Goal: Transaction & Acquisition: Purchase product/service

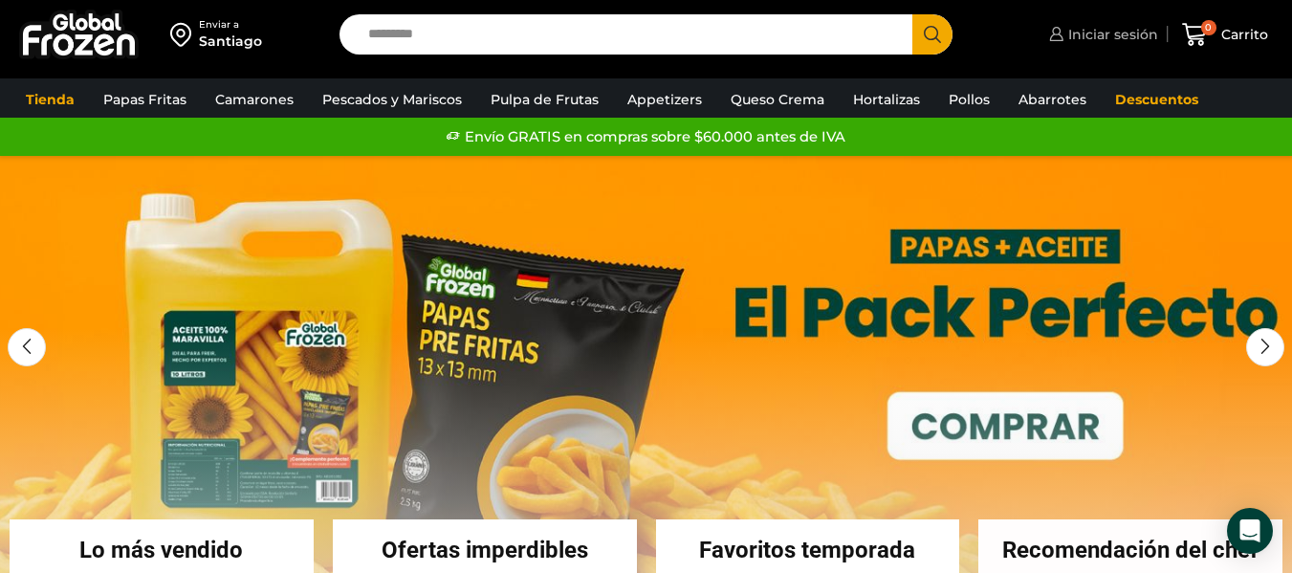
drag, startPoint x: 1122, startPoint y: 29, endPoint x: 1070, endPoint y: 58, distance: 59.5
click at [1122, 29] on span "Iniciar sesión" at bounding box center [1110, 34] width 95 height 19
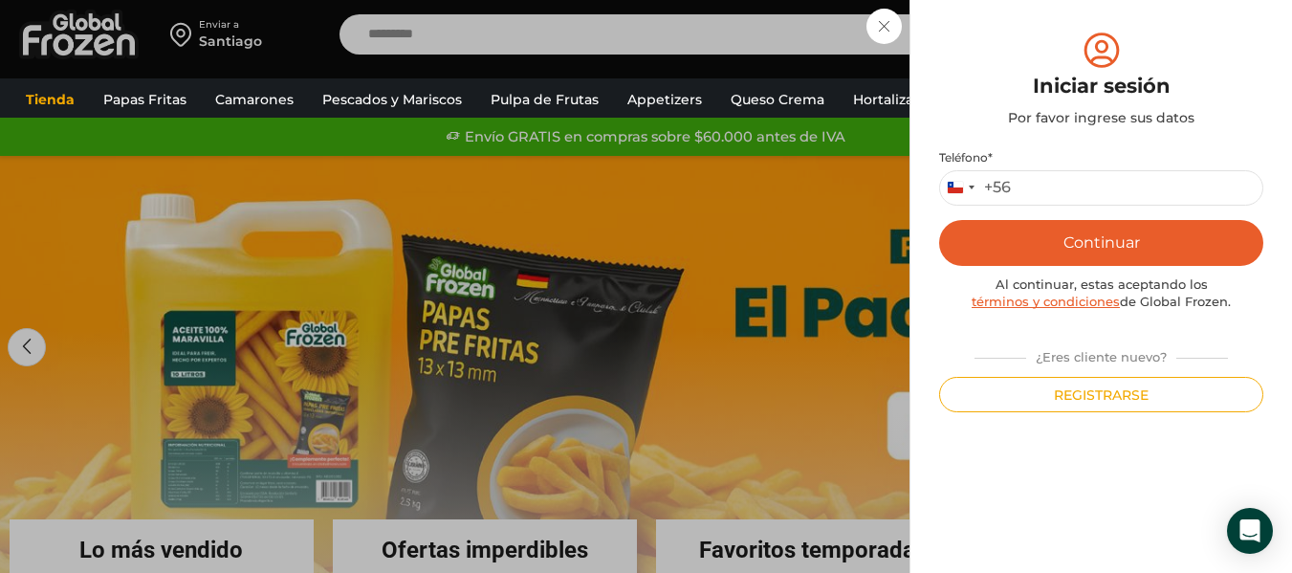
click at [1039, 164] on label "Teléfono *" at bounding box center [1101, 157] width 324 height 15
click at [1039, 170] on input "Teléfono *" at bounding box center [1101, 187] width 324 height 35
click at [1042, 184] on input "Teléfono *" at bounding box center [1101, 187] width 324 height 35
type input "*********"
click at [1117, 240] on button "Continuar" at bounding box center [1101, 243] width 324 height 46
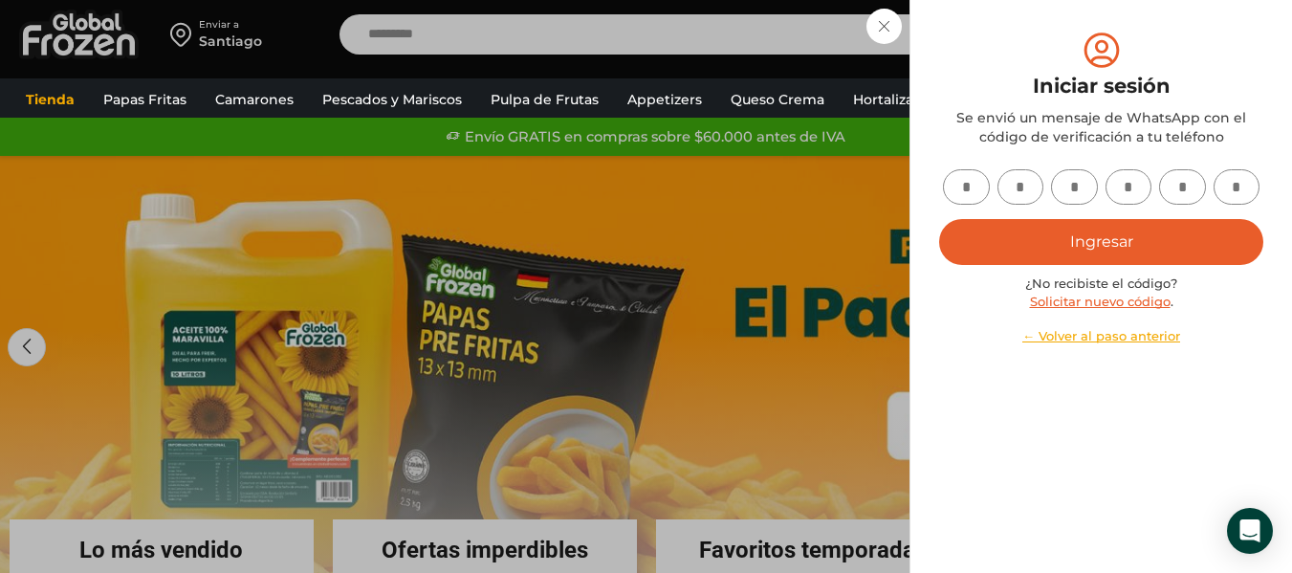
click at [976, 185] on input "text" at bounding box center [966, 186] width 47 height 35
type input "*"
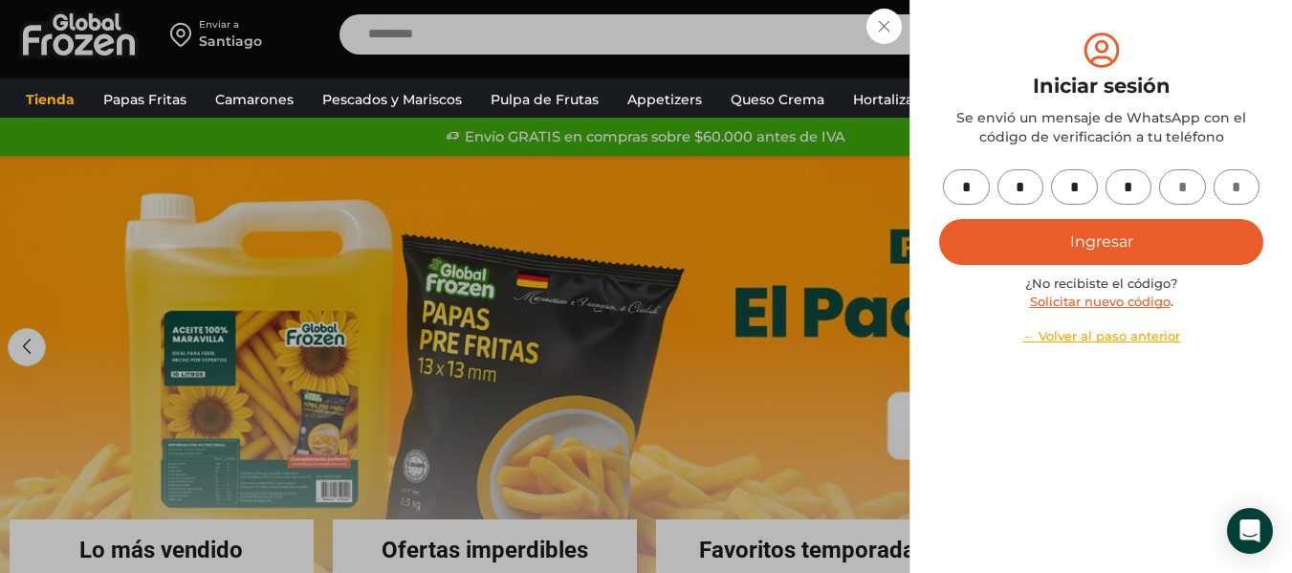
type input "*"
click at [1050, 242] on button "Ingresar" at bounding box center [1101, 242] width 324 height 46
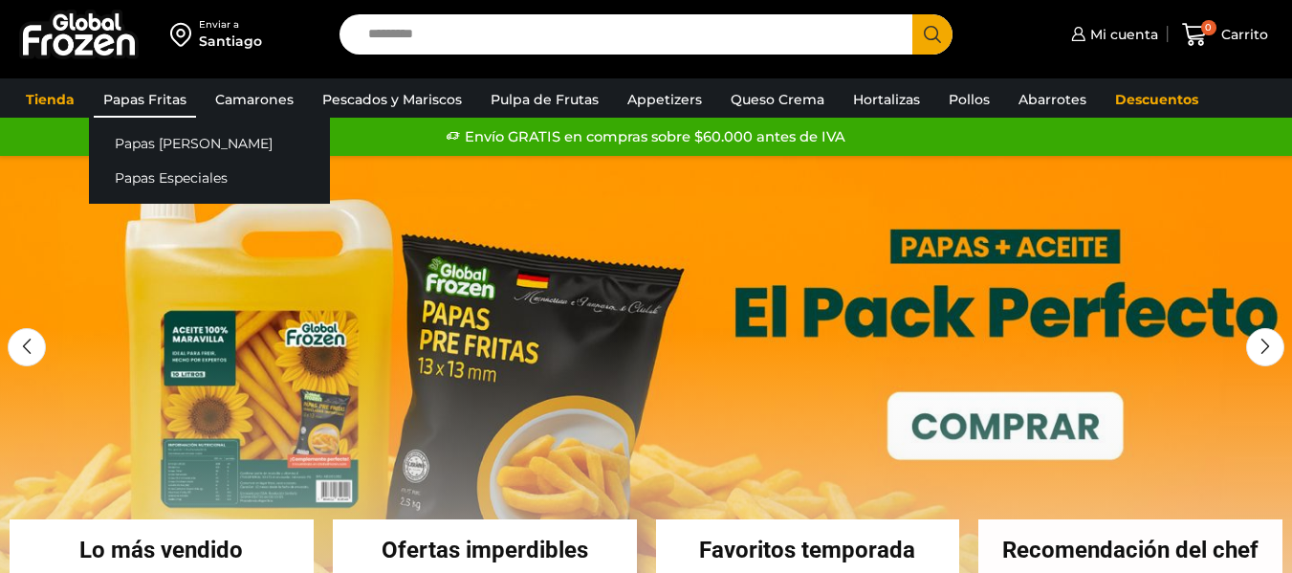
click at [135, 103] on link "Papas Fritas" at bounding box center [145, 99] width 102 height 36
click at [145, 146] on link "Papas [PERSON_NAME]" at bounding box center [209, 142] width 241 height 35
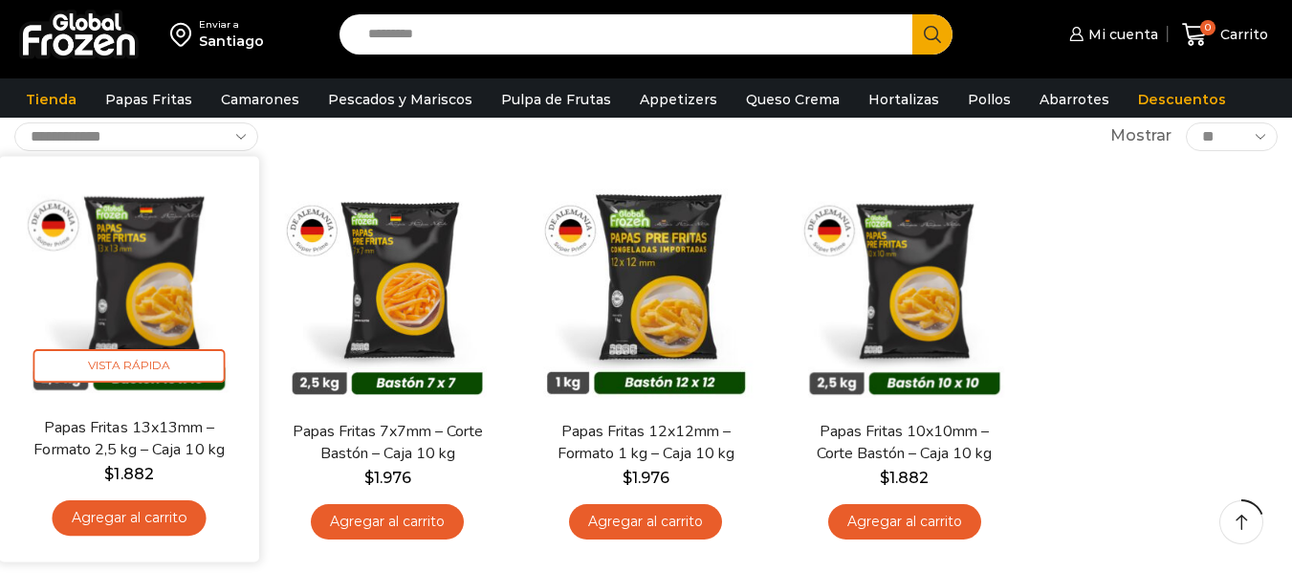
scroll to position [127, 0]
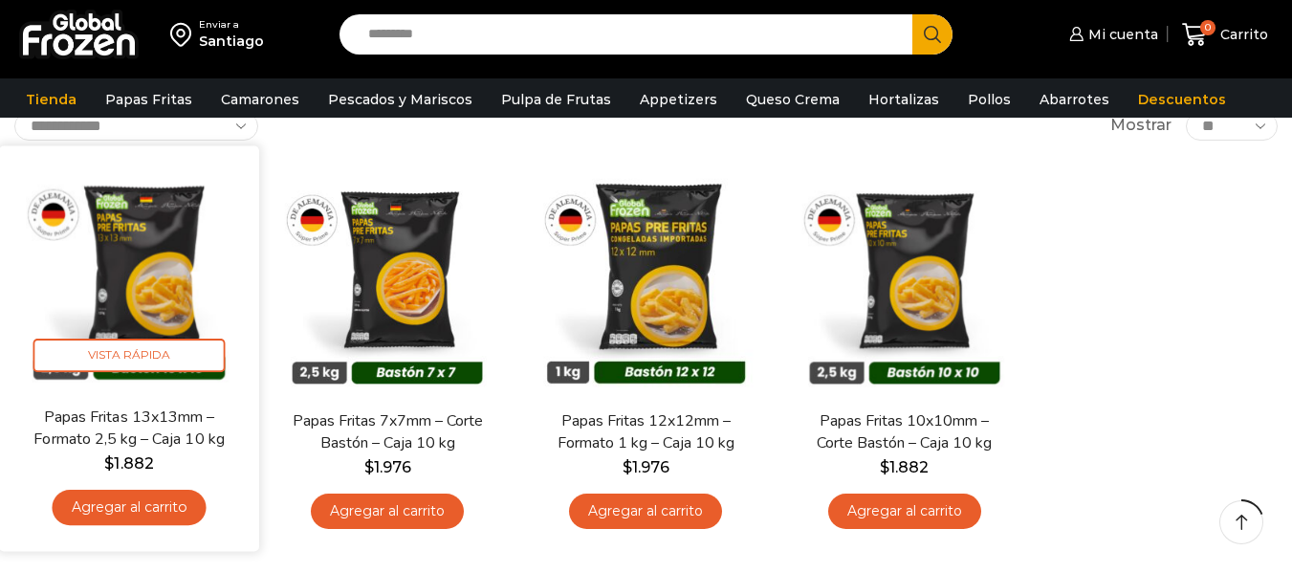
click at [134, 449] on link "Papas Fritas 13x13mm – Formato 2,5 kg – Caja 10 kg" at bounding box center [129, 427] width 208 height 45
click at [134, 505] on link "Agregar al carrito" at bounding box center [130, 507] width 154 height 35
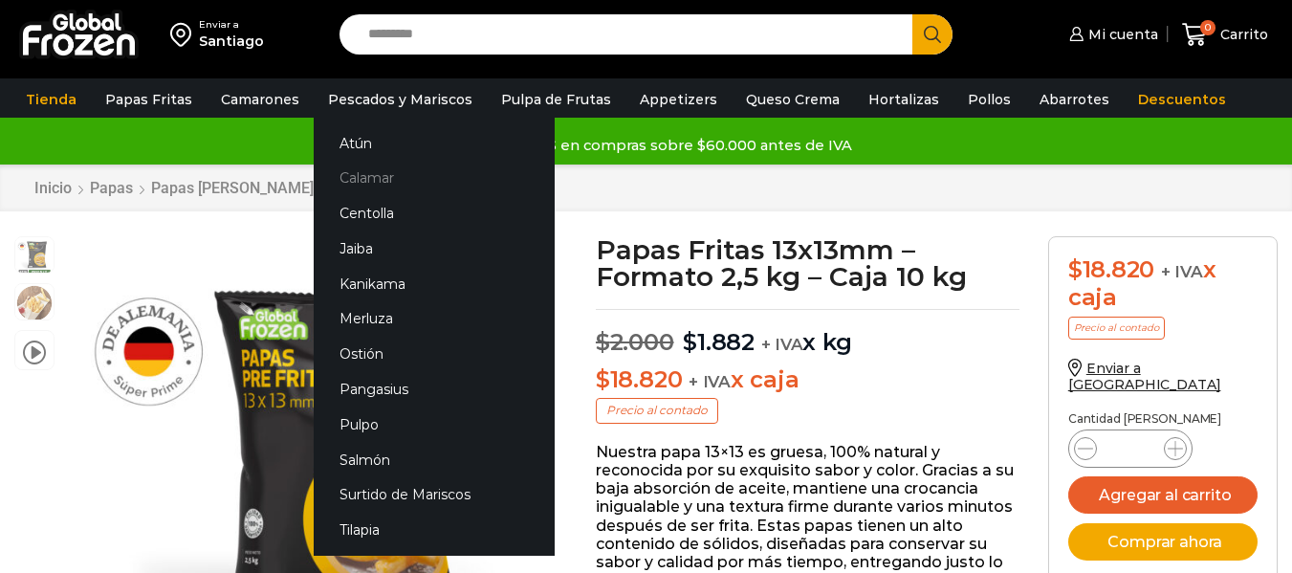
click at [341, 180] on link "Calamar" at bounding box center [434, 178] width 241 height 35
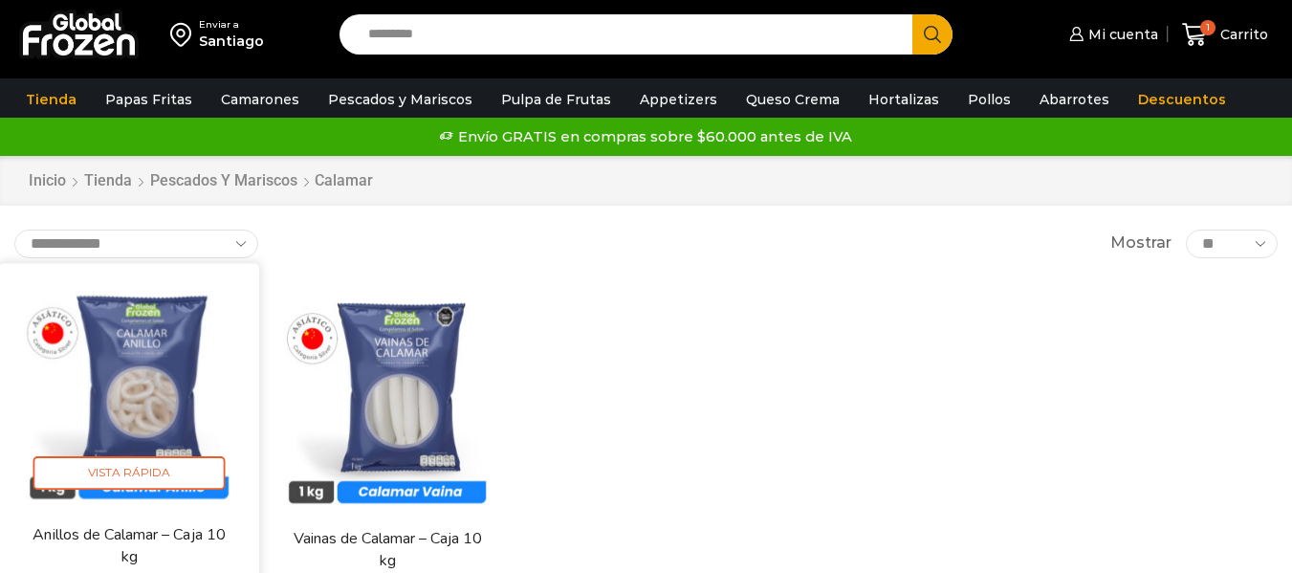
click at [142, 401] on img at bounding box center [128, 392] width 231 height 231
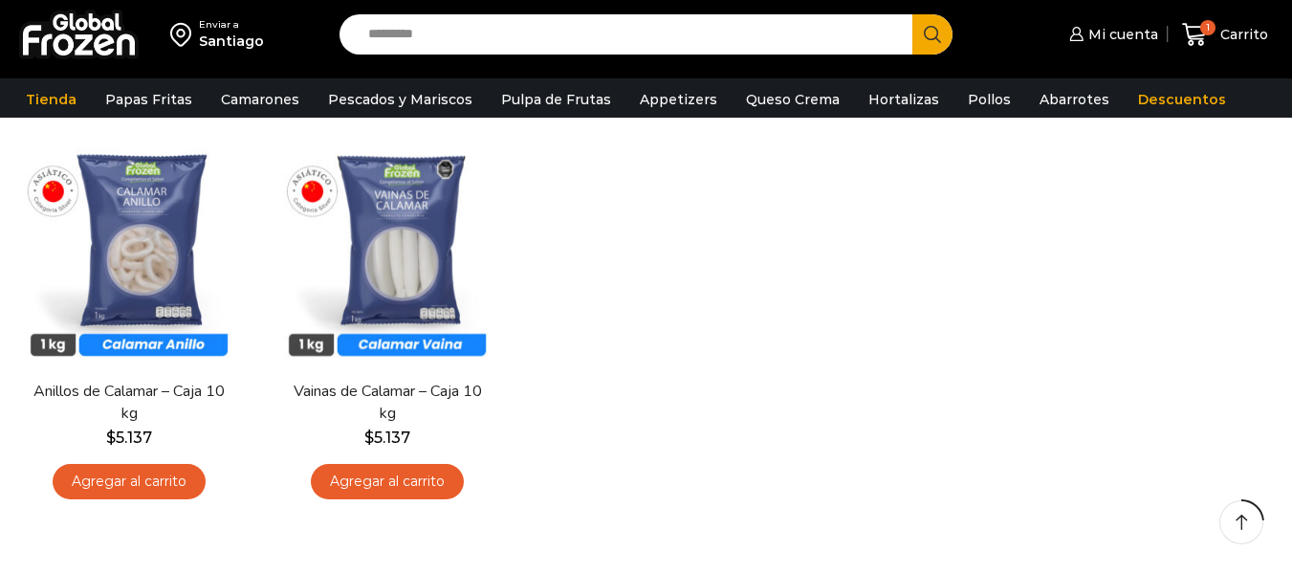
scroll to position [160, 0]
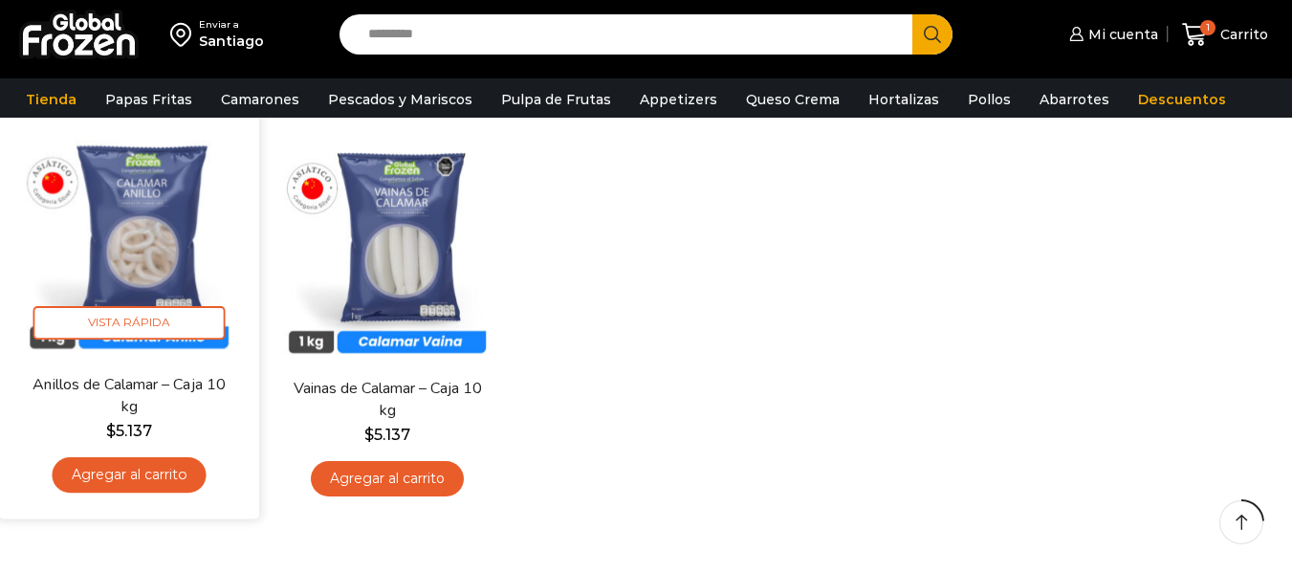
click at [129, 480] on link "Agregar al carrito" at bounding box center [130, 474] width 154 height 35
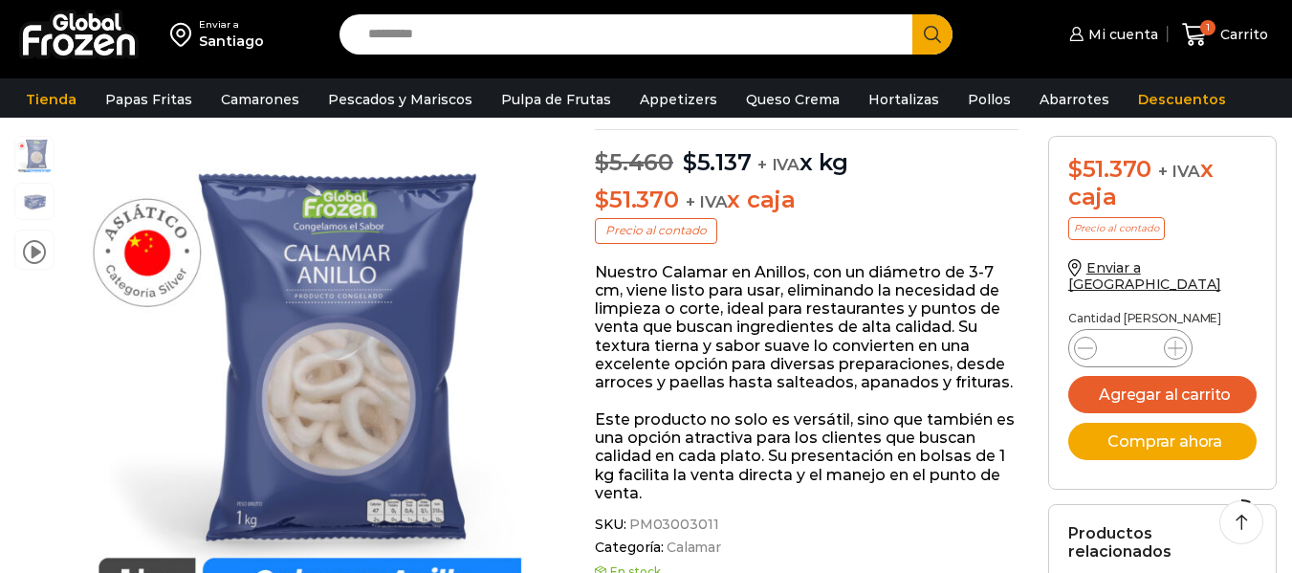
scroll to position [161, 0]
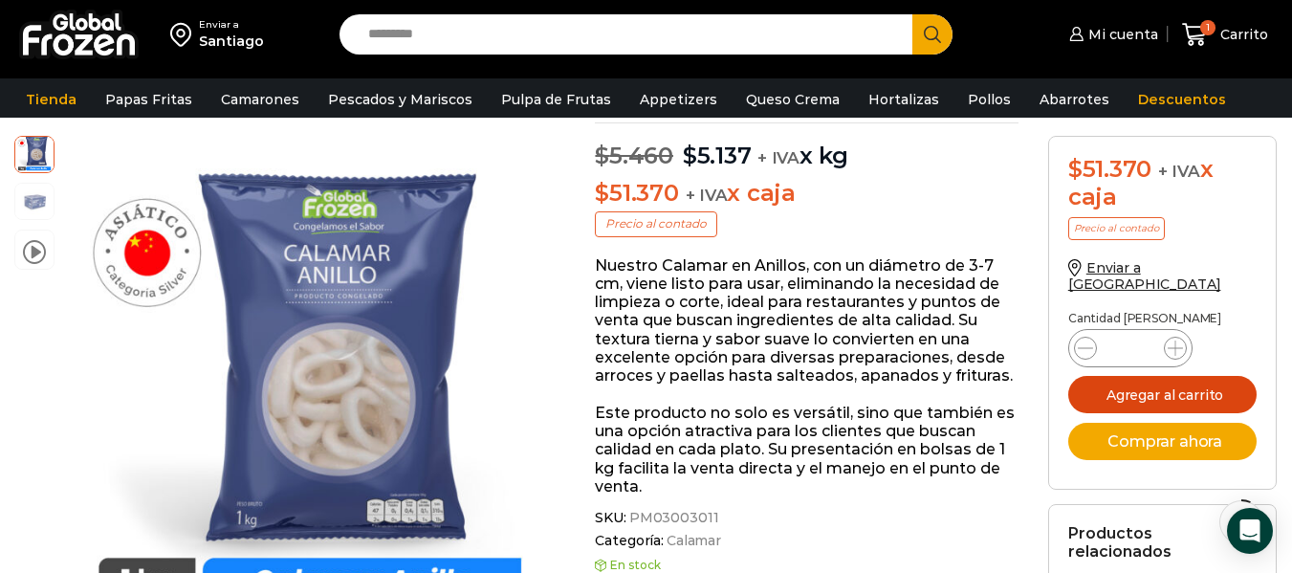
click at [1139, 376] on button "Agregar al carrito" at bounding box center [1162, 394] width 189 height 37
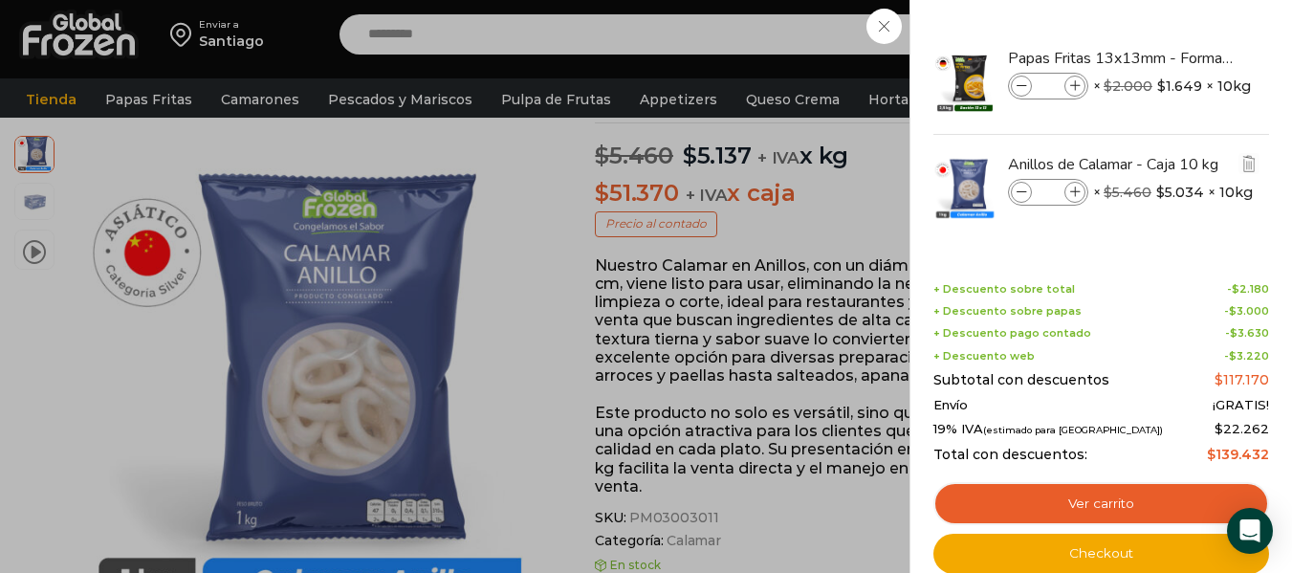
click at [1025, 197] on icon at bounding box center [1021, 192] width 11 height 11
type input "*"
click at [1065, 94] on div "Papas Fritas 13x13mm - Formato 2,5 kg - Caja 10 kg cantidad *" at bounding box center [1048, 86] width 80 height 27
click at [1078, 83] on icon at bounding box center [1075, 86] width 11 height 11
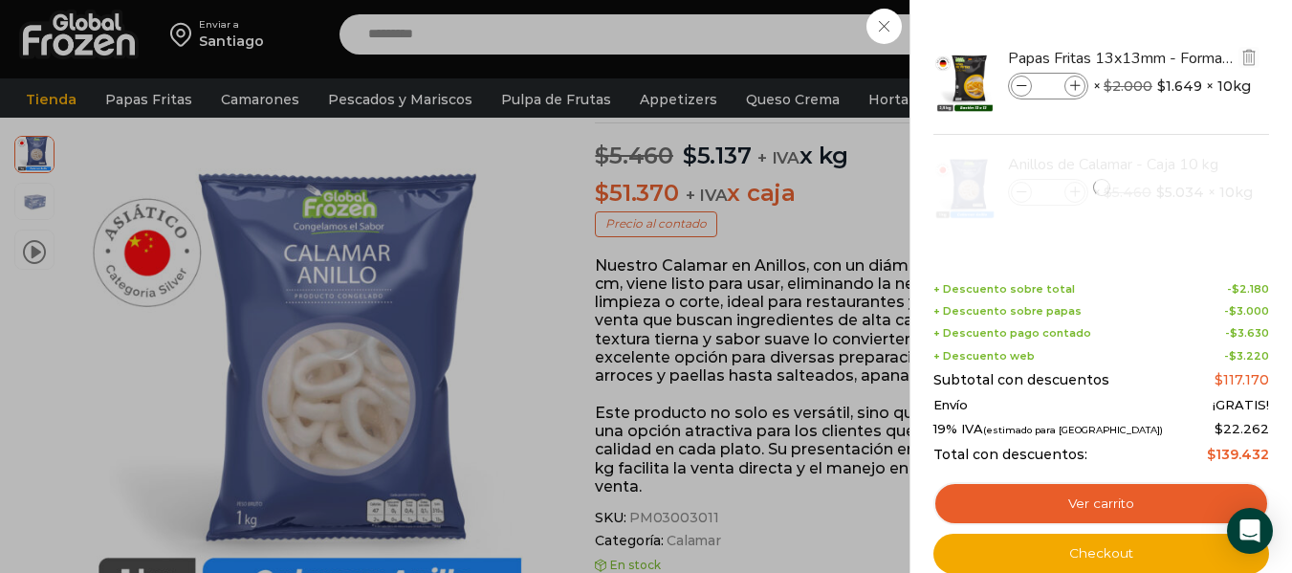
click at [1078, 83] on icon at bounding box center [1075, 86] width 11 height 11
type input "*"
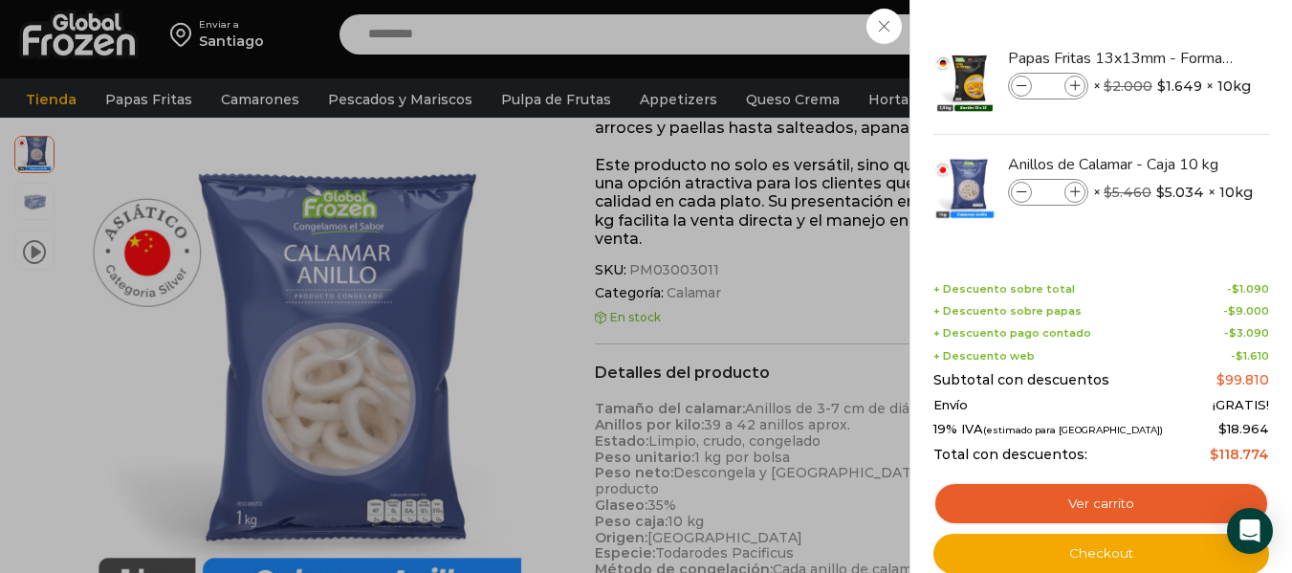
scroll to position [415, 0]
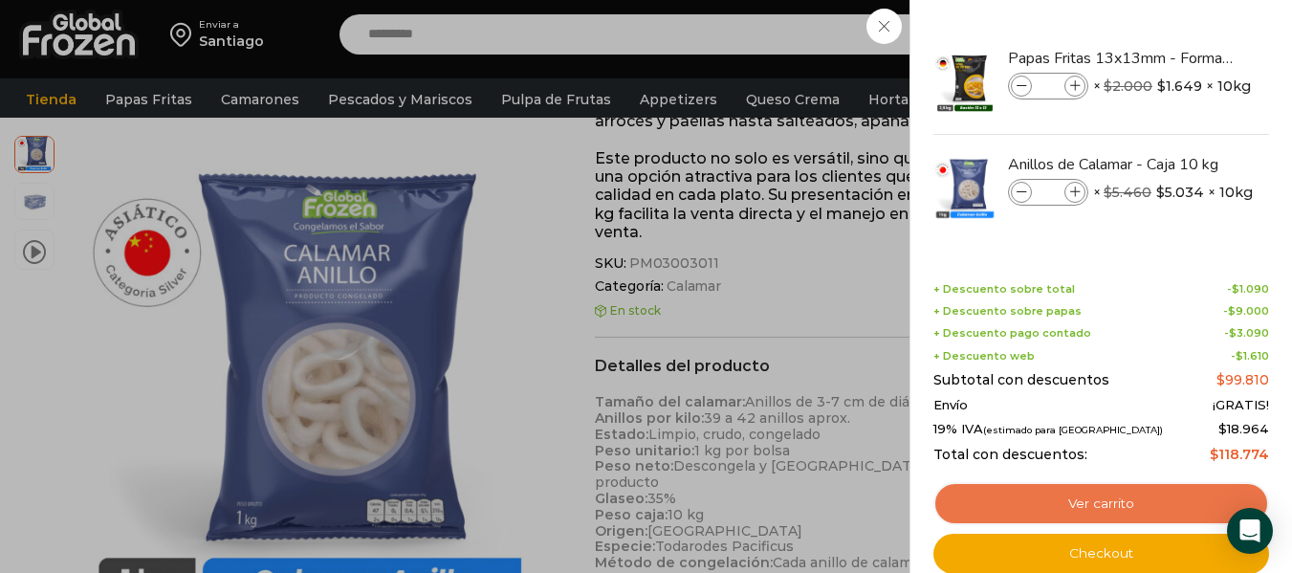
click at [1081, 497] on link "Ver carrito" at bounding box center [1101, 504] width 336 height 44
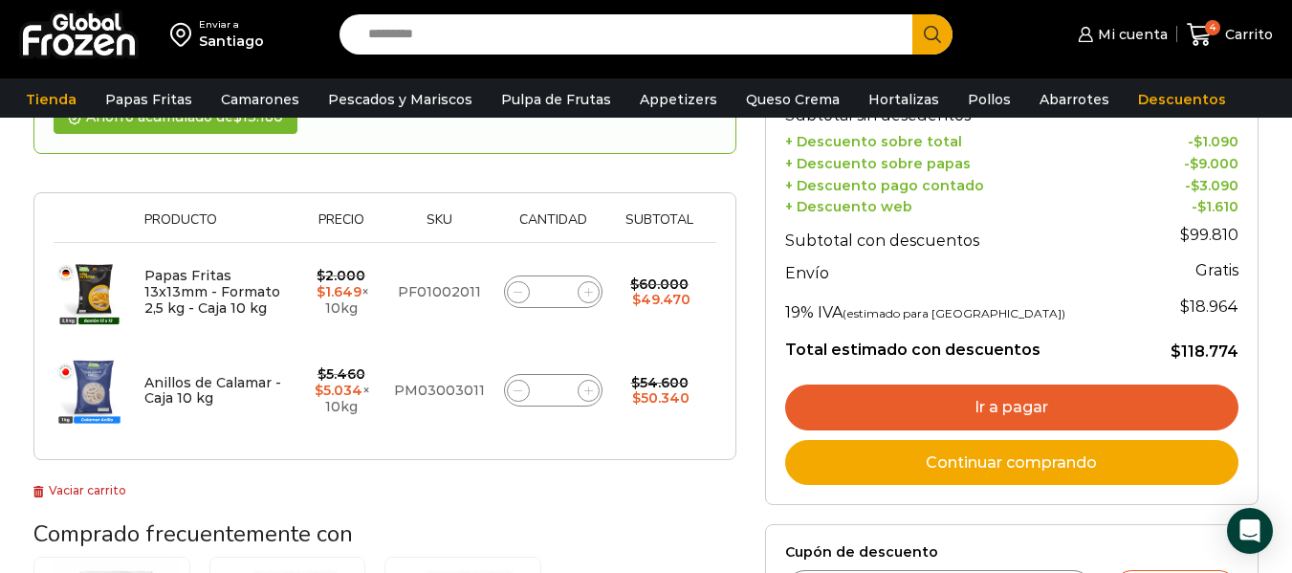
scroll to position [318, 0]
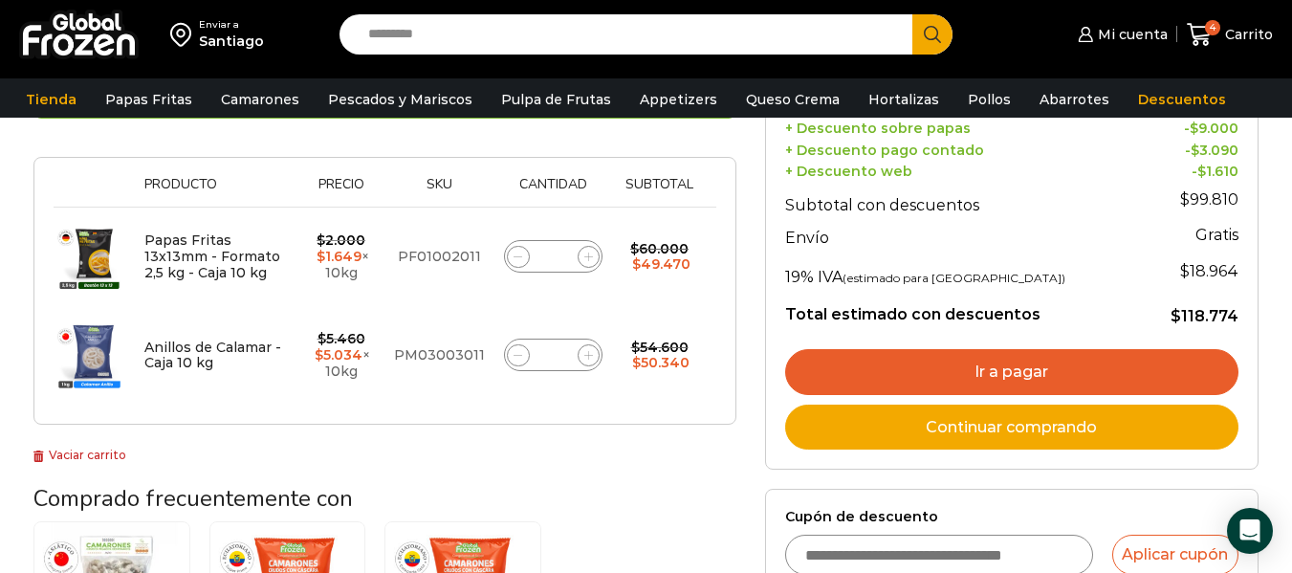
click at [983, 373] on link "Ir a pagar" at bounding box center [1011, 372] width 453 height 46
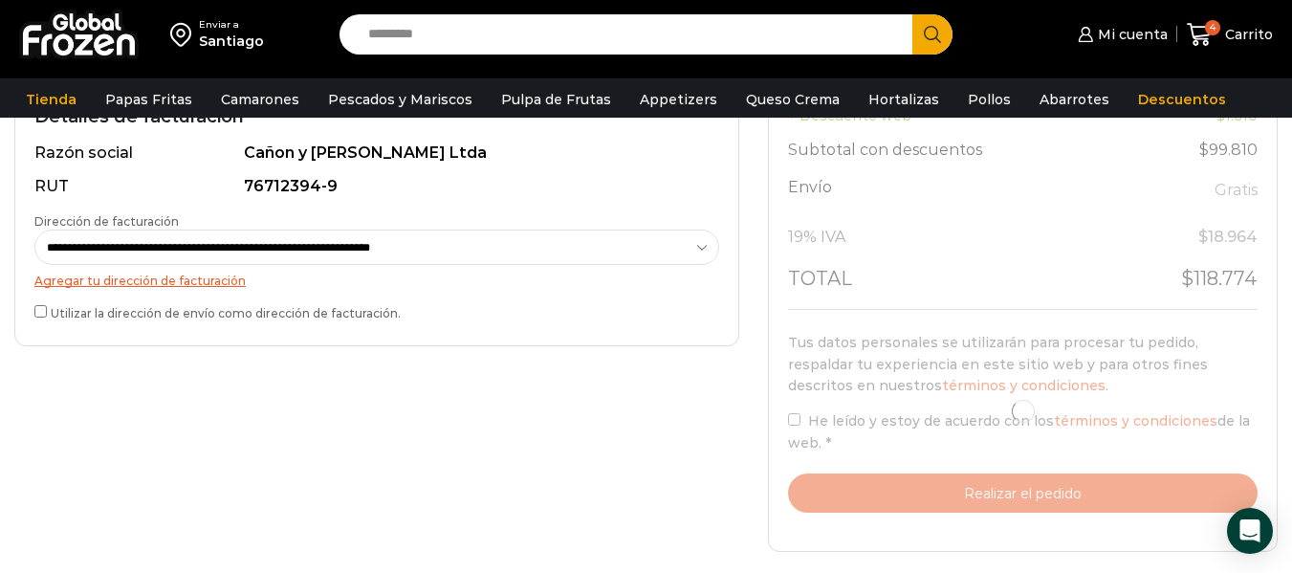
scroll to position [605, 0]
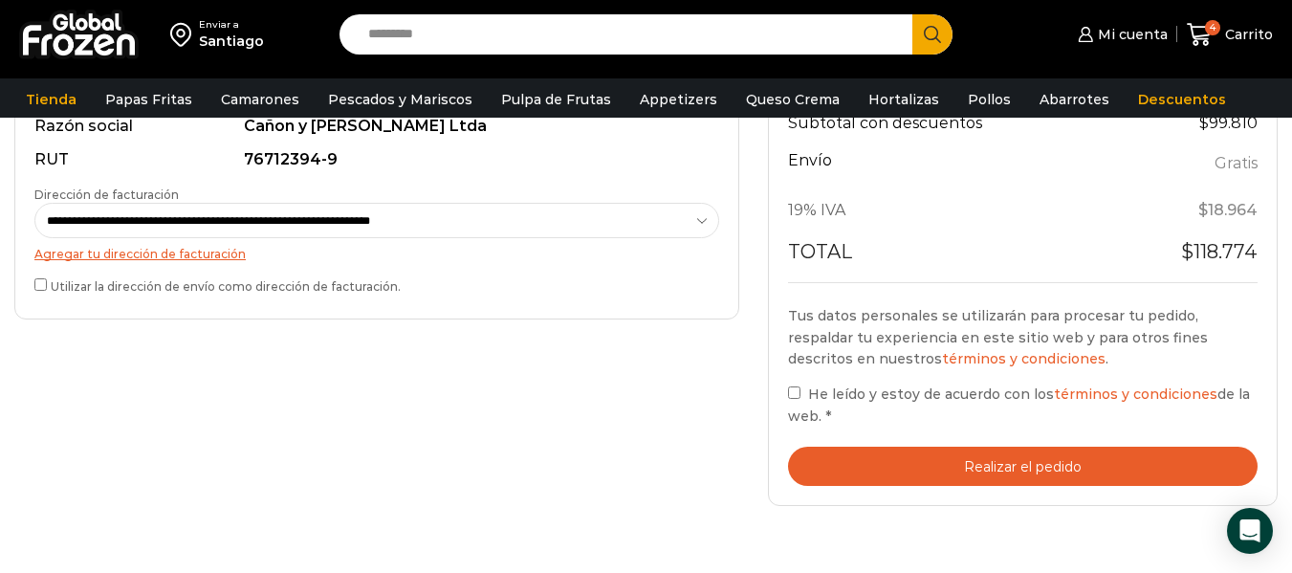
click at [803, 392] on label "He leído y estoy de acuerdo con los términos y condiciones de la web. *" at bounding box center [1022, 404] width 469 height 44
click at [1012, 469] on button "Realizar el pedido" at bounding box center [1022, 466] width 469 height 39
